Goal: Task Accomplishment & Management: Use online tool/utility

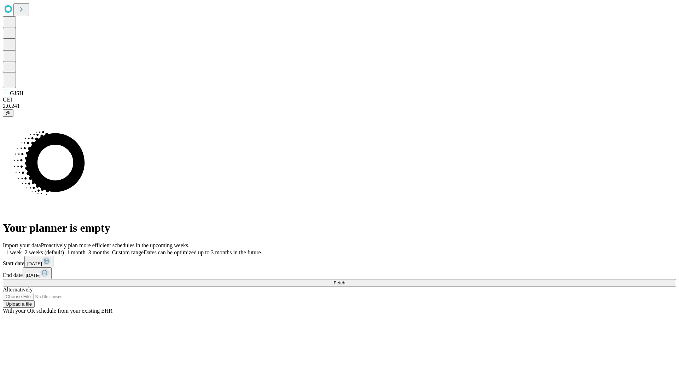
click at [345, 280] on span "Fetch" at bounding box center [340, 282] width 12 height 5
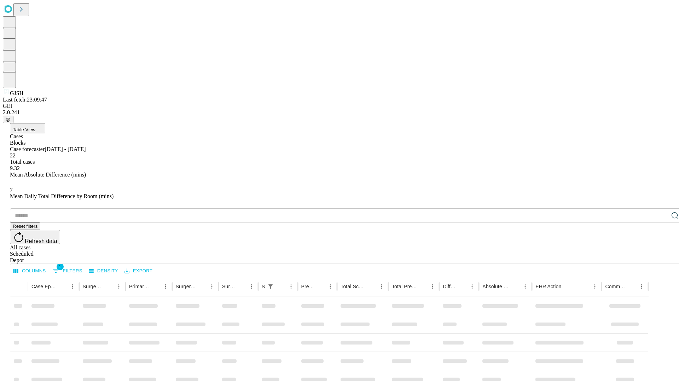
click at [661, 257] on div "Depot" at bounding box center [346, 260] width 673 height 6
